Goal: Find specific page/section: Find specific page/section

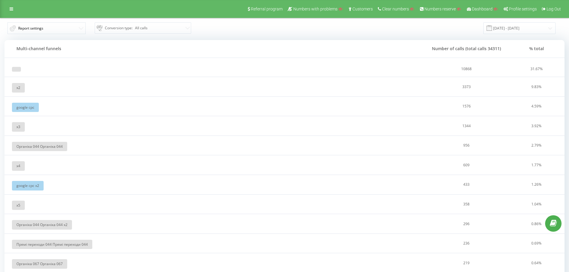
click at [73, 87] on td "x 2" at bounding box center [214, 87] width 420 height 20
click at [15, 87] on div "x 2" at bounding box center [18, 88] width 13 height 10
click at [19, 87] on span "x 2" at bounding box center [18, 87] width 4 height 5
click at [16, 87] on div "x 2" at bounding box center [18, 88] width 13 height 10
click at [26, 106] on div "google cpc" at bounding box center [25, 108] width 27 height 10
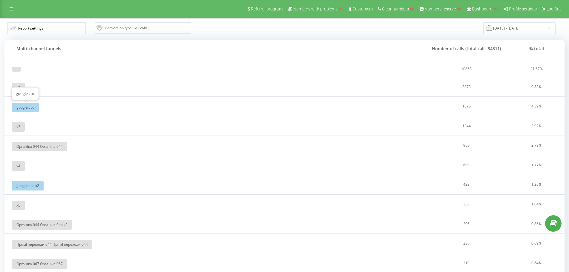
click at [35, 106] on div "google cpc" at bounding box center [25, 108] width 27 height 10
click at [16, 90] on span "x 2" at bounding box center [18, 87] width 4 height 5
click at [18, 89] on span "x 2" at bounding box center [18, 87] width 4 height 5
click at [65, 72] on td at bounding box center [214, 64] width 420 height 26
click at [73, 28] on button "Report settings" at bounding box center [46, 28] width 78 height 12
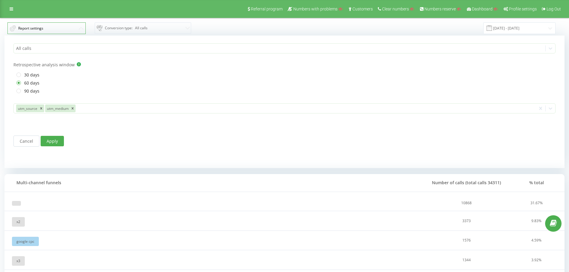
click at [81, 29] on icon at bounding box center [81, 28] width 4 height 2
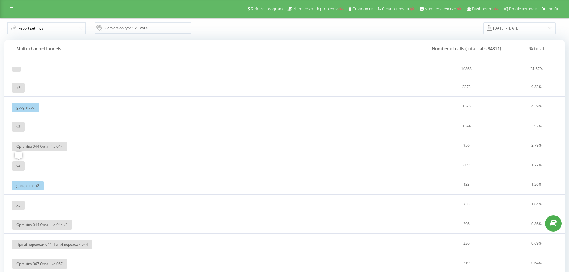
click at [15, 165] on div "x 4" at bounding box center [18, 166] width 13 height 10
click at [19, 92] on div "x 2" at bounding box center [18, 88] width 13 height 10
click at [137, 45] on th "Multi-channel funnels" at bounding box center [214, 49] width 420 height 18
click at [207, 27] on span "Report settings Conversion type : All calls" at bounding box center [142, 28] width 276 height 12
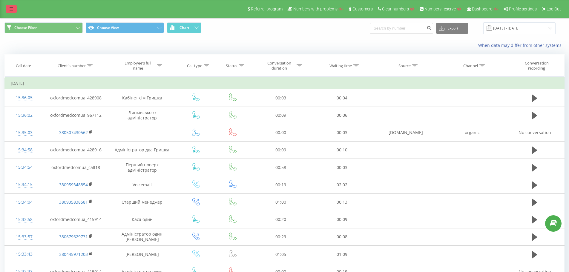
click at [8, 7] on link at bounding box center [11, 9] width 11 height 8
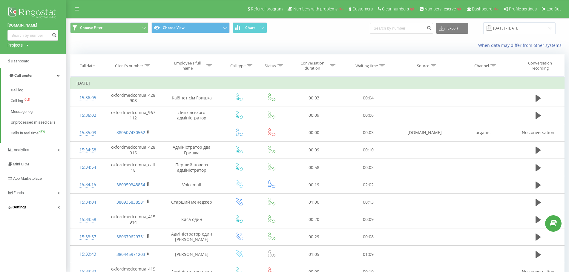
click at [30, 211] on link "Settings" at bounding box center [33, 207] width 66 height 14
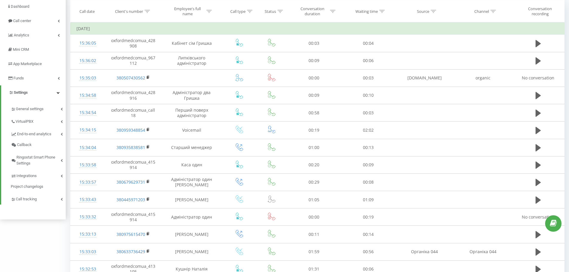
scroll to position [60, 0]
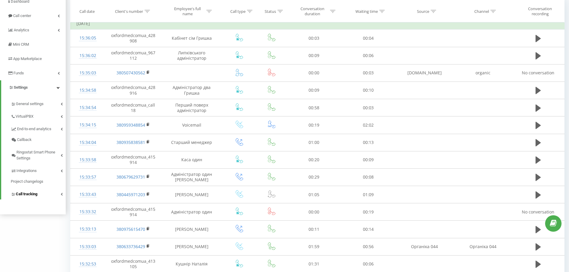
drag, startPoint x: 24, startPoint y: 195, endPoint x: 27, endPoint y: 193, distance: 4.4
click at [24, 195] on span "Call tracking" at bounding box center [27, 194] width 22 height 6
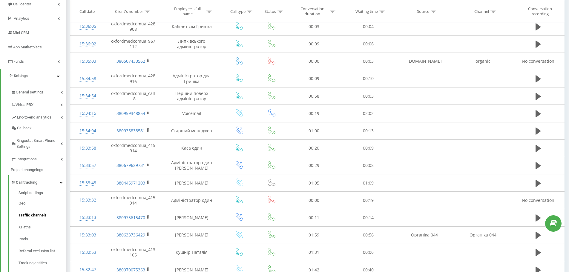
scroll to position [120, 0]
